Goal: Task Accomplishment & Management: Manage account settings

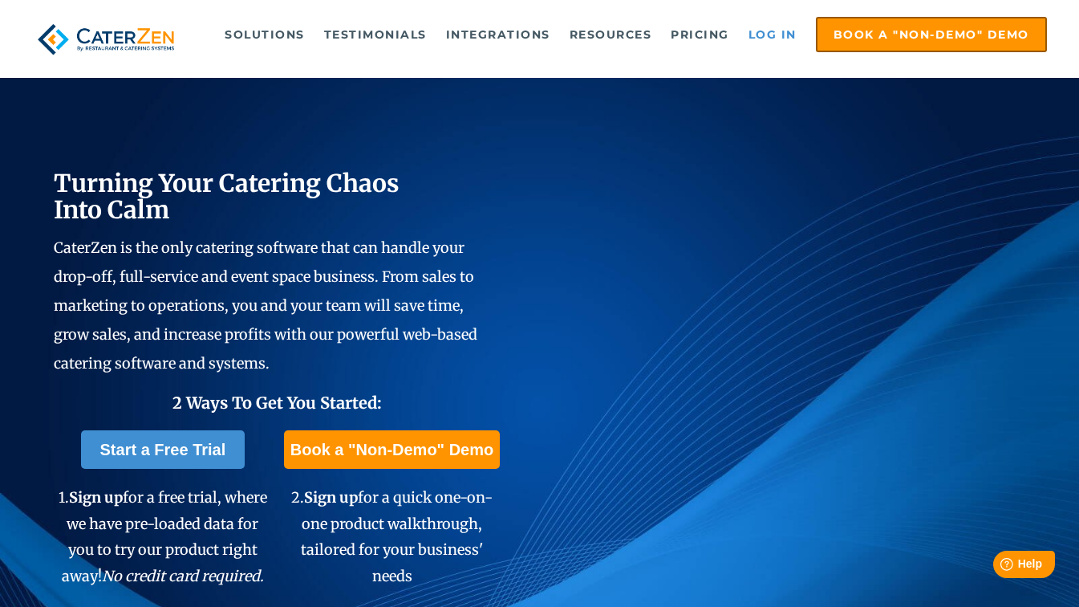
click at [760, 40] on link "Log in" at bounding box center [772, 34] width 64 height 32
click at [773, 36] on link "Log in" at bounding box center [772, 34] width 64 height 32
click at [773, 42] on link "Log in" at bounding box center [772, 34] width 64 height 32
click at [773, 27] on link "Log in" at bounding box center [772, 34] width 64 height 32
click at [762, 28] on link "Log in" at bounding box center [772, 34] width 64 height 32
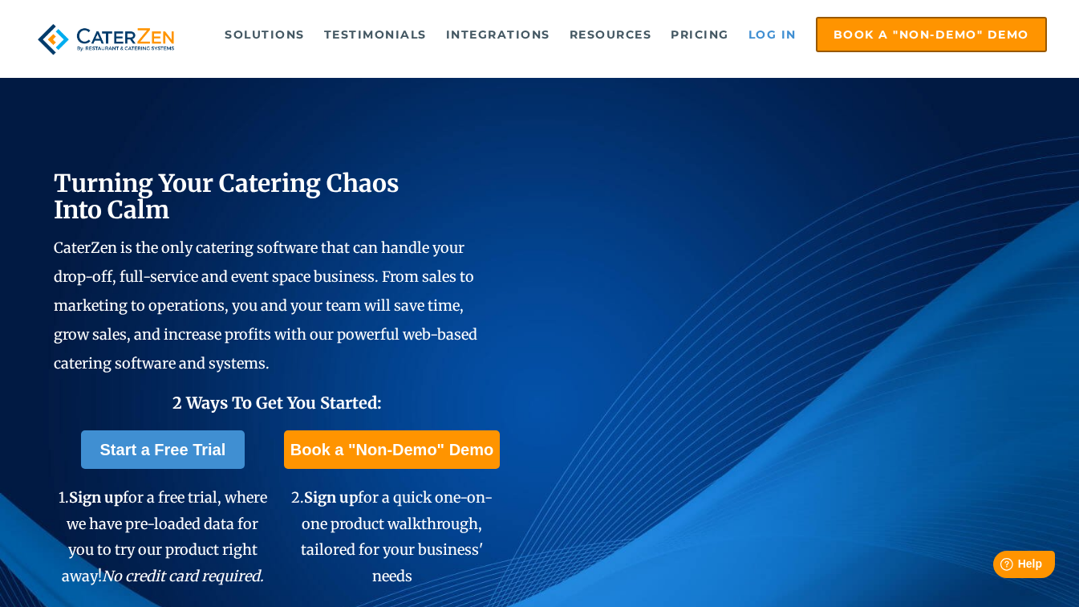
click at [777, 29] on link "Log in" at bounding box center [772, 34] width 64 height 32
